Goal: Information Seeking & Learning: Find specific fact

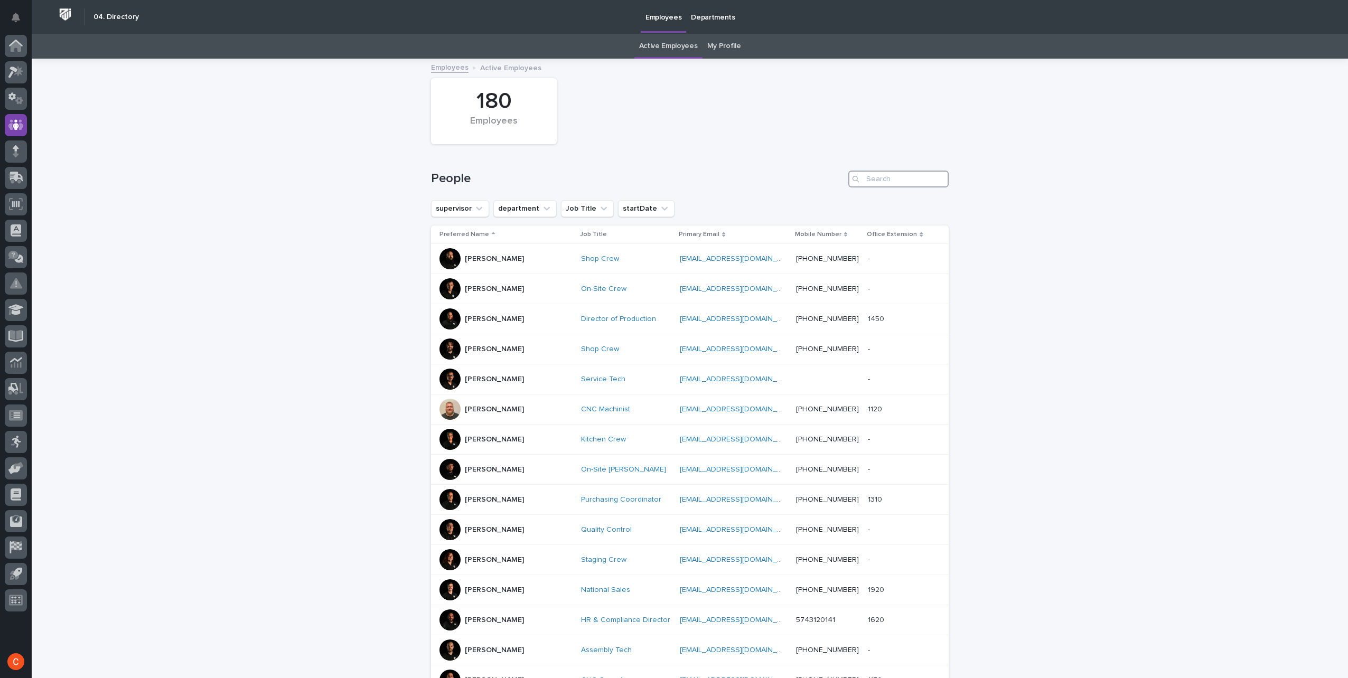
click at [889, 183] on input "Search" at bounding box center [898, 179] width 100 height 17
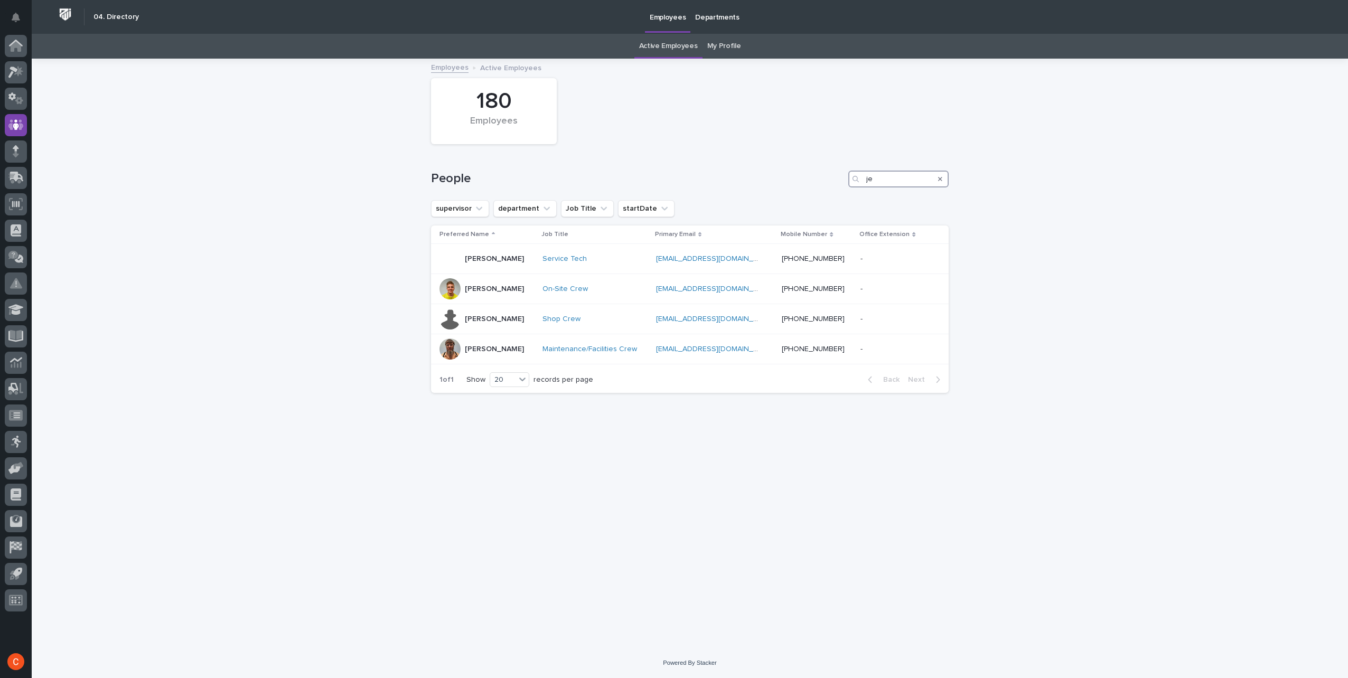
type input "j"
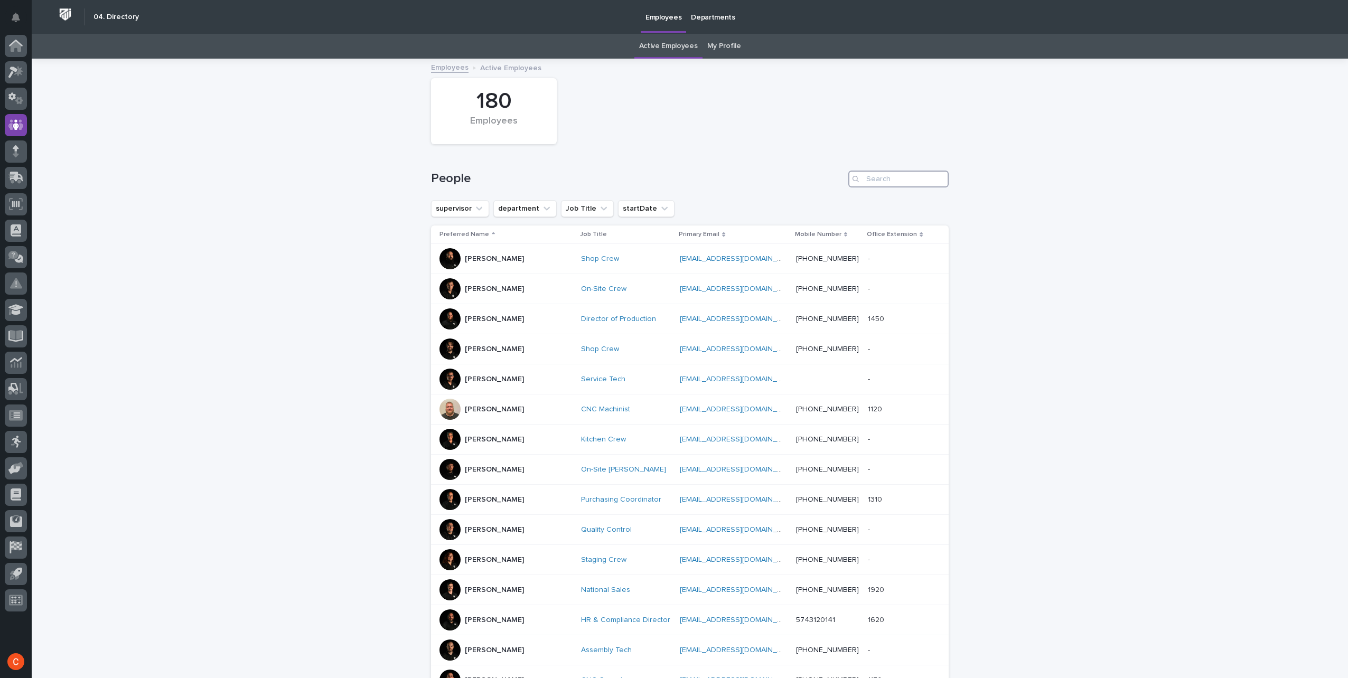
click at [885, 182] on input "Search" at bounding box center [898, 179] width 100 height 17
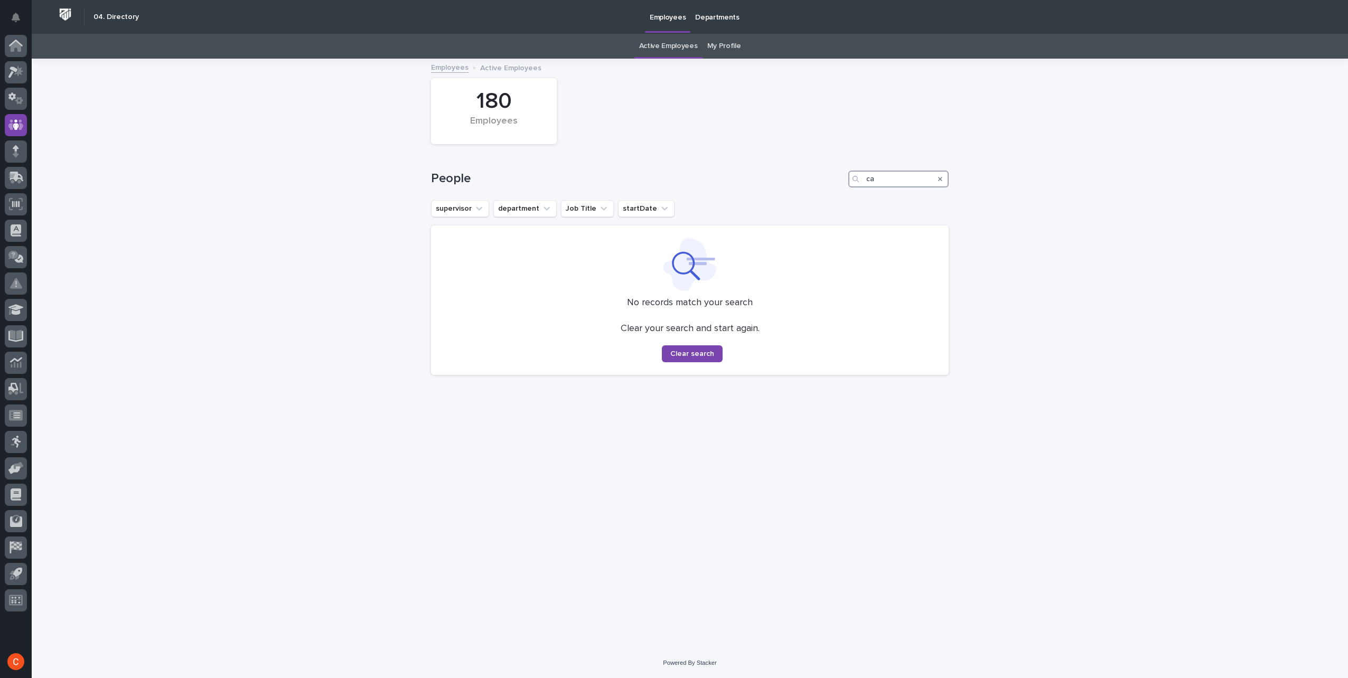
type input "car"
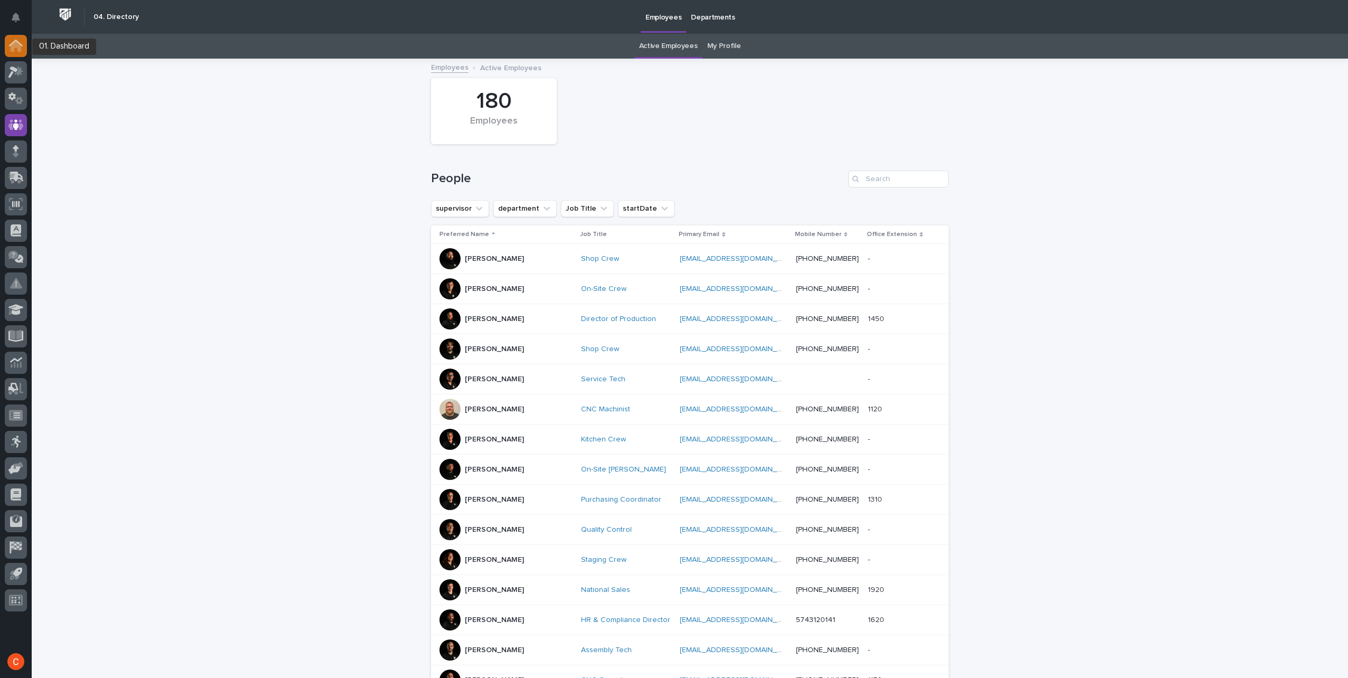
click at [16, 41] on icon at bounding box center [16, 43] width 14 height 7
